Goal: Ask a question

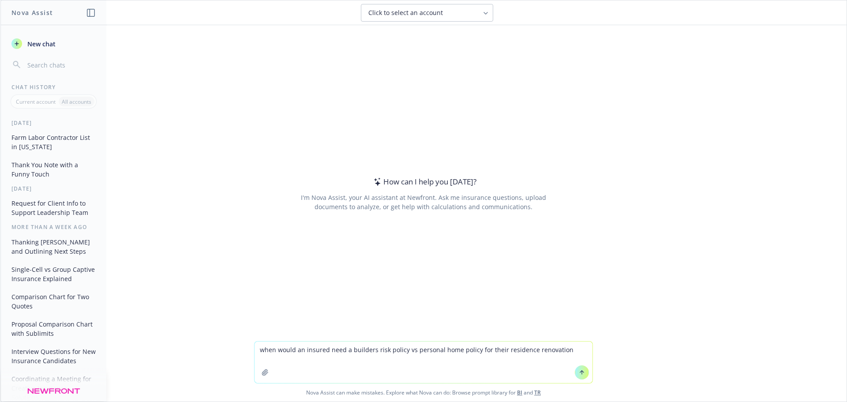
type textarea "when would an insured need a builders risk policy vs personal home policy for t…"
click at [581, 375] on icon at bounding box center [582, 372] width 6 height 6
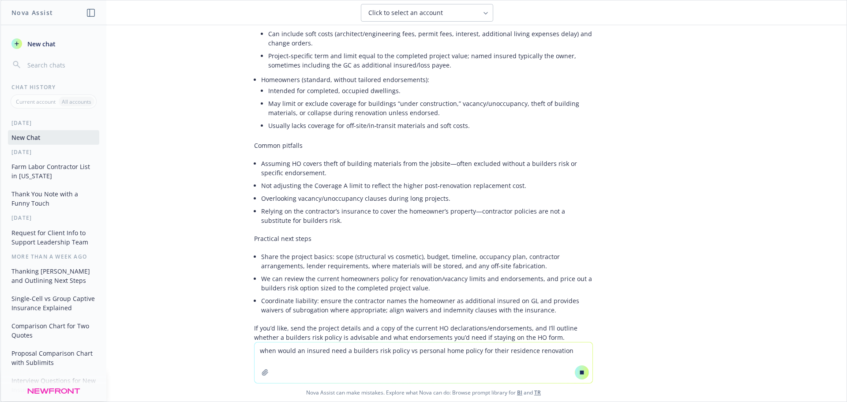
scroll to position [427, 0]
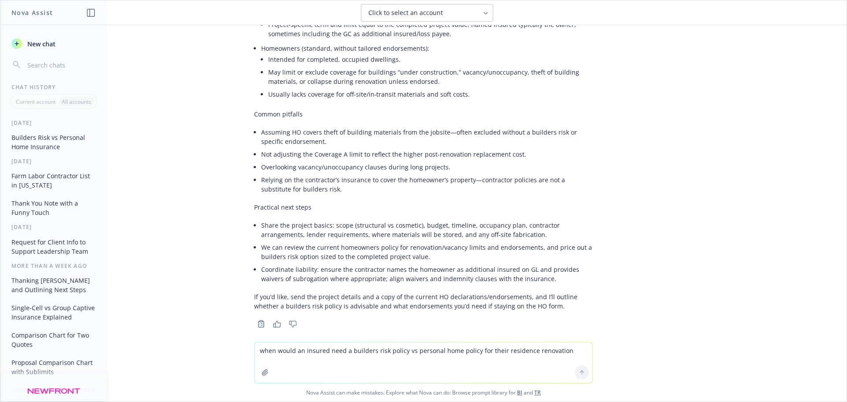
click at [37, 180] on button "Farm Labor Contractor List in [US_STATE]" at bounding box center [53, 181] width 91 height 24
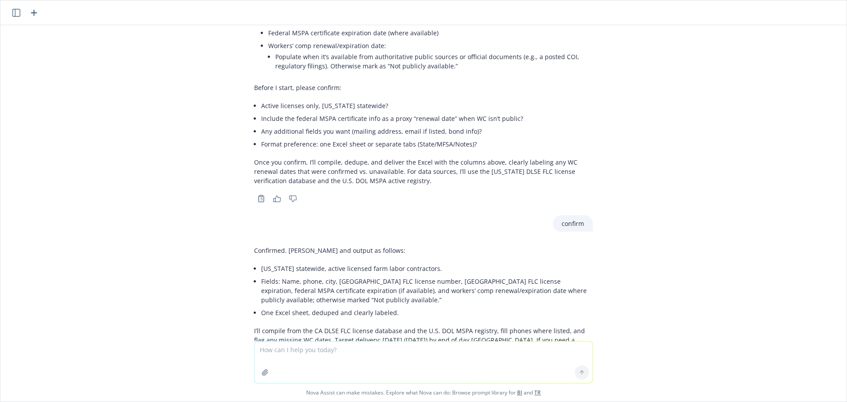
scroll to position [944, 0]
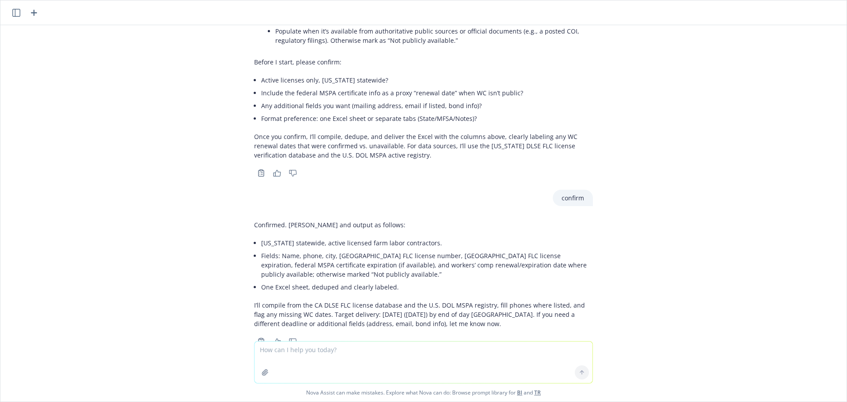
click at [295, 351] on textarea at bounding box center [424, 362] width 338 height 41
type textarea "never received my excel document"
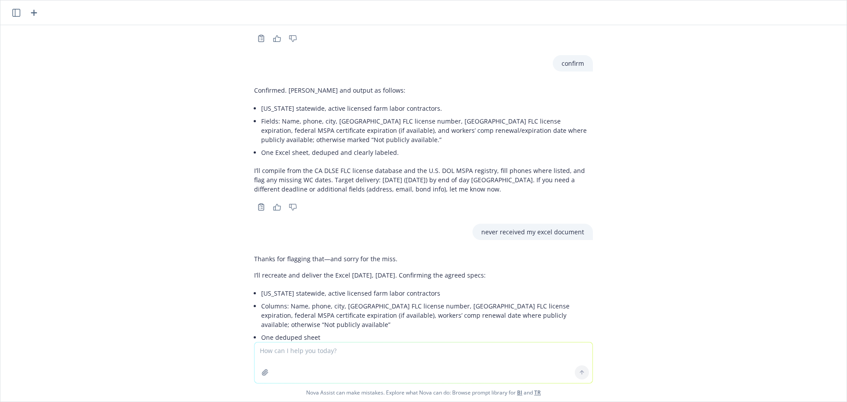
scroll to position [1110, 0]
